Goal: Task Accomplishment & Management: Complete application form

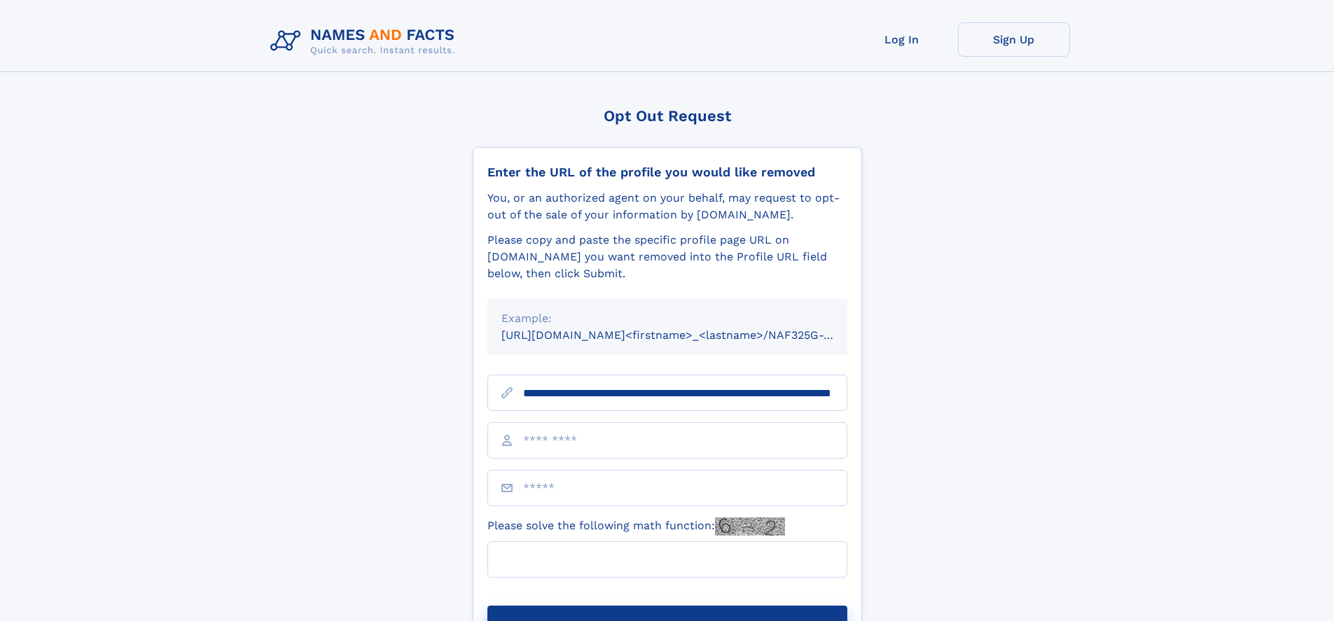
scroll to position [0, 134]
type input "**********"
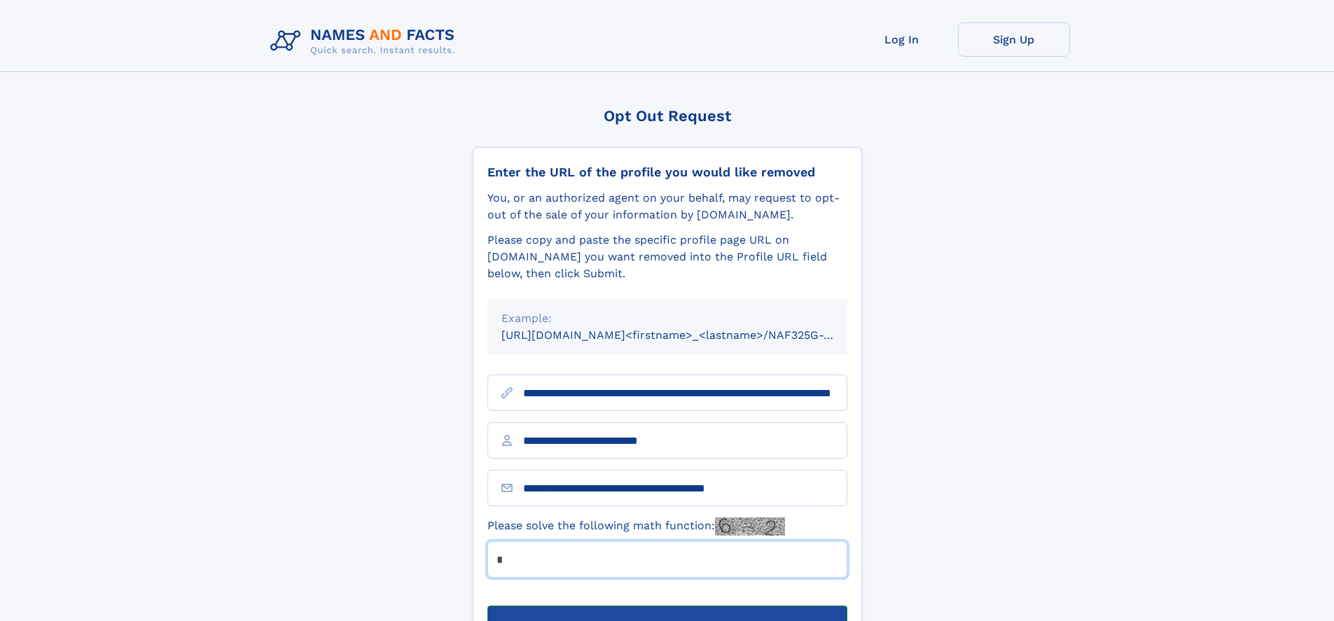
type input "*"
click at [667, 606] on button "Submit Opt Out Request" at bounding box center [667, 628] width 360 height 45
